Goal: Obtain resource: Obtain resource

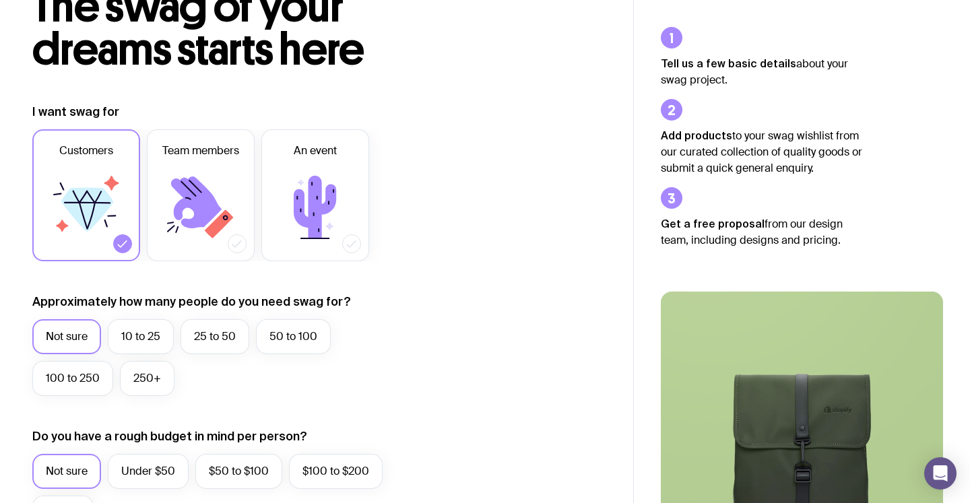
scroll to position [171, 0]
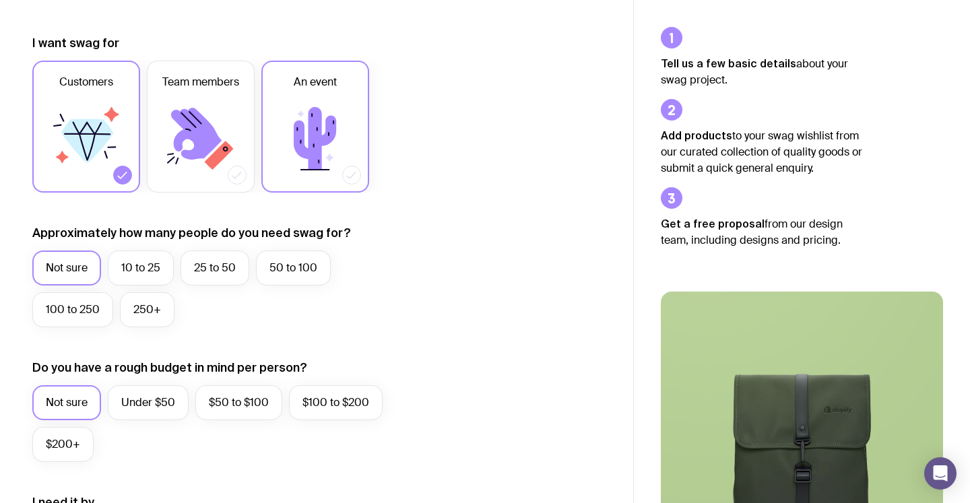
click at [323, 176] on icon at bounding box center [315, 138] width 81 height 81
click at [0, 0] on input "An event" at bounding box center [0, 0] width 0 height 0
click at [215, 270] on label "25 to 50" at bounding box center [214, 267] width 69 height 35
click at [0, 0] on input "25 to 50" at bounding box center [0, 0] width 0 height 0
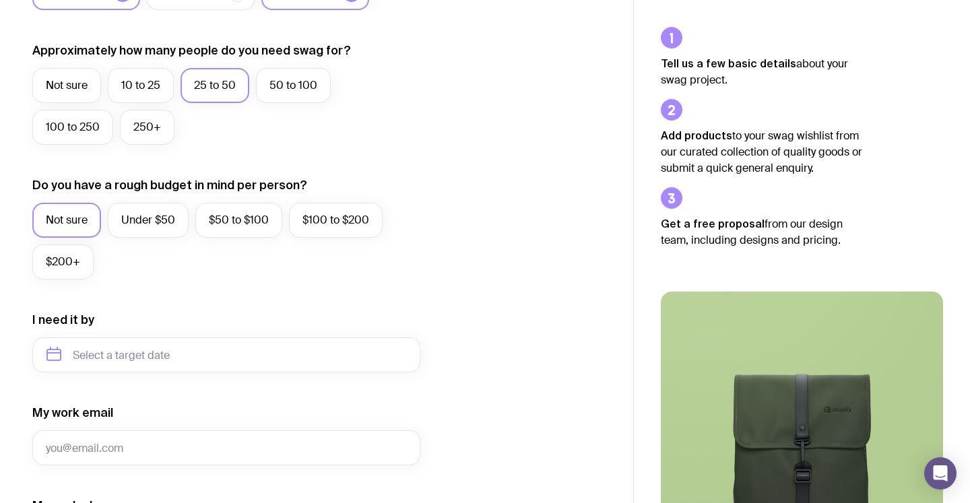
scroll to position [0, 0]
